Goal: Answer question/provide support: Share knowledge or assist other users

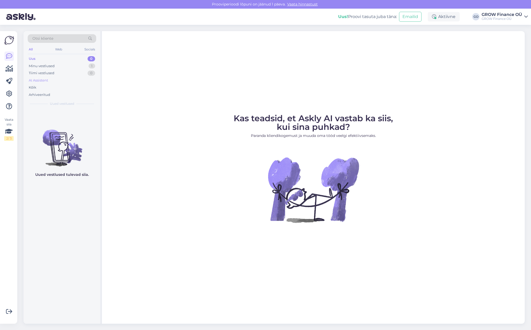
click at [37, 81] on div "AI Assistent" at bounding box center [38, 80] width 19 height 5
click at [37, 58] on div "Uus 1" at bounding box center [62, 58] width 69 height 7
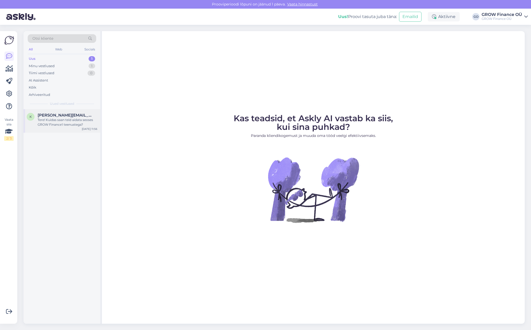
click at [62, 117] on span "[PERSON_NAME][EMAIL_ADDRESS][DOMAIN_NAME]" at bounding box center [65, 115] width 54 height 5
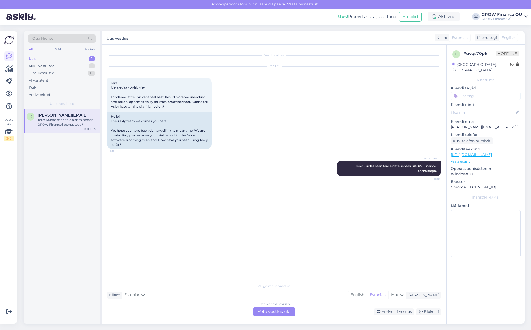
click at [276, 312] on div "Estonian to Estonian Võta vestlus üle" at bounding box center [274, 311] width 41 height 9
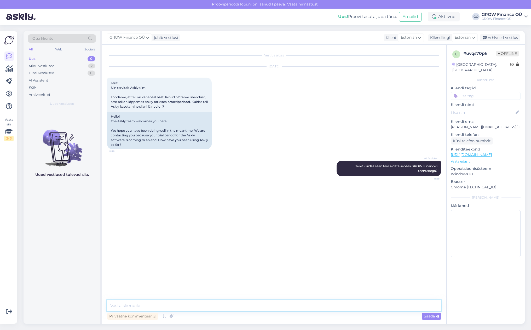
click at [140, 306] on textarea at bounding box center [274, 305] width 334 height 11
type textarea "Tere, oleme [PERSON_NAME] seadistanud ja ise testiud. Kahjuks reaalsete klienti…"
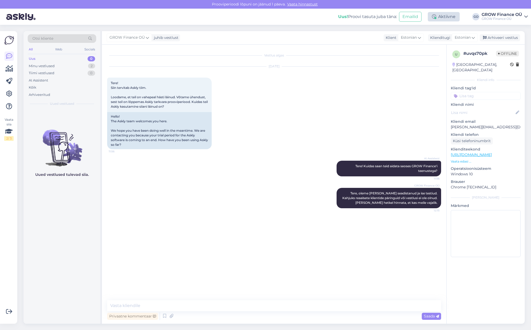
click at [449, 16] on div "Aktiivne" at bounding box center [444, 16] width 32 height 9
click at [299, 9] on div "Uus! Proovi tasuta [PERSON_NAME]: Emailid Aktiivne Võta paus, Askly hoiab klien…" at bounding box center [265, 17] width 531 height 16
click at [9, 94] on icon at bounding box center [9, 94] width 6 height 6
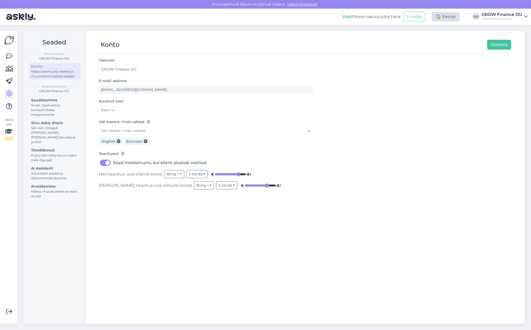
click at [447, 16] on div "Eemal" at bounding box center [446, 16] width 28 height 9
click at [431, 68] on button "Lõpeta puhkuse režiim" at bounding box center [429, 68] width 46 height 6
click at [378, 164] on div "Täisnimi GROW Finance OÜ E-maili aadress [EMAIL_ADDRESS][DOMAIN_NAME] Kuvatud k…" at bounding box center [307, 188] width 420 height 262
click at [9, 58] on icon at bounding box center [9, 56] width 6 height 6
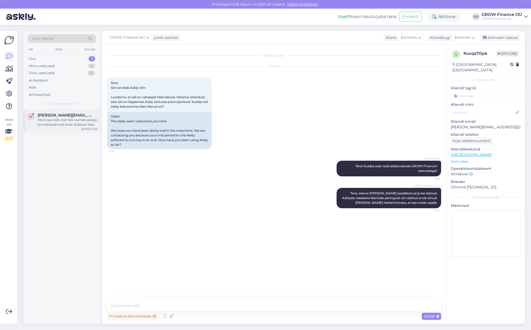
click at [57, 119] on div "Ma ei saa teile otse teie raamatupidaja kontaktandmeid anda. Edastan teie soovi…" at bounding box center [68, 122] width 60 height 9
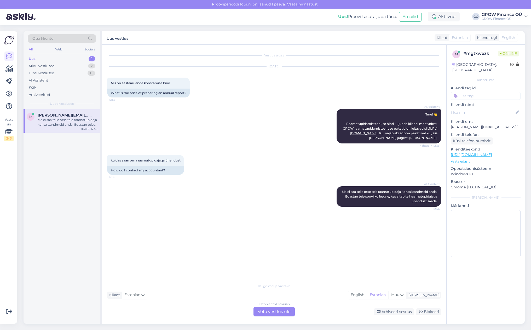
click at [275, 311] on div "Estonian to Estonian Võta vestlus üle" at bounding box center [274, 311] width 41 height 9
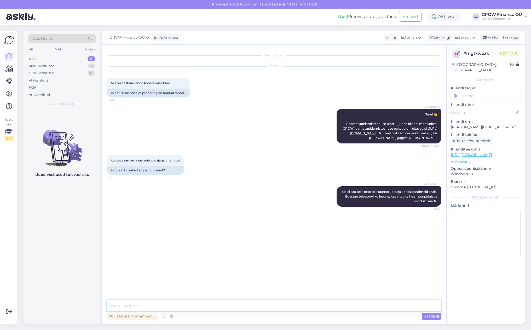
click at [150, 306] on textarea at bounding box center [274, 305] width 334 height 11
type textarea "Tere, Palun öelge meile on ettevõtte nimi [PERSON_NAME] raamatupidaja helistab …"
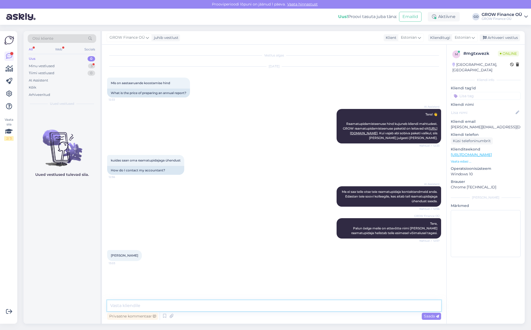
click at [134, 306] on textarea at bounding box center [274, 305] width 334 height 11
type textarea "Tänan tagasiside eest! Ilusat päeva."
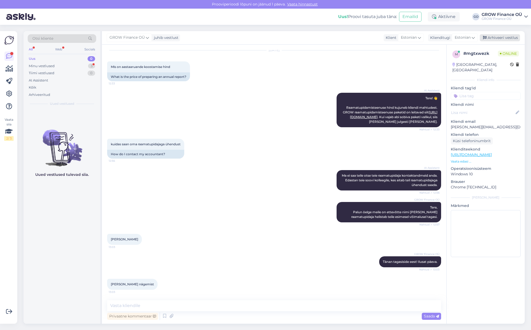
click at [505, 38] on div "Arhiveeri vestlus" at bounding box center [500, 37] width 40 height 7
